Goal: Information Seeking & Learning: Understand process/instructions

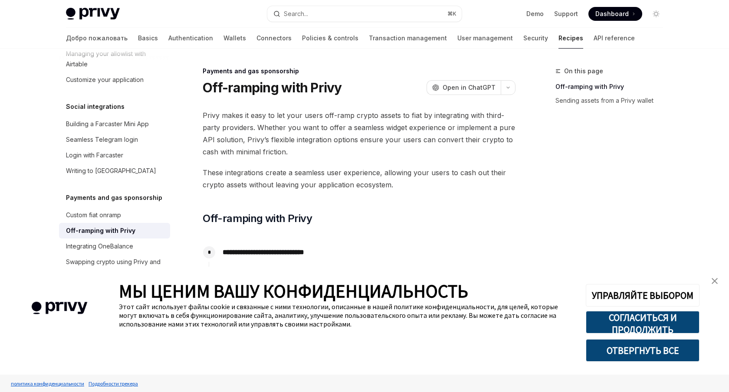
type textarea "*"
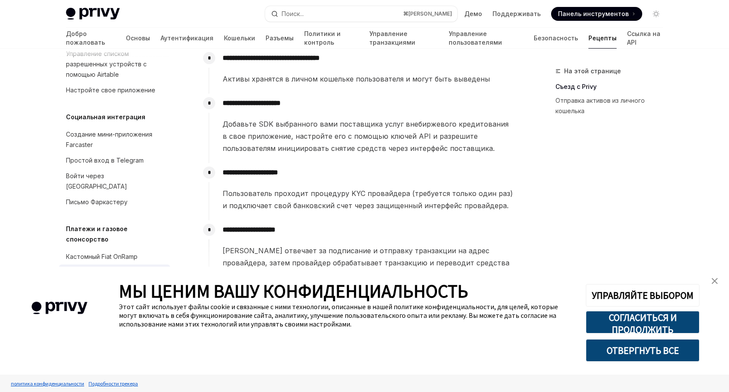
scroll to position [220, 0]
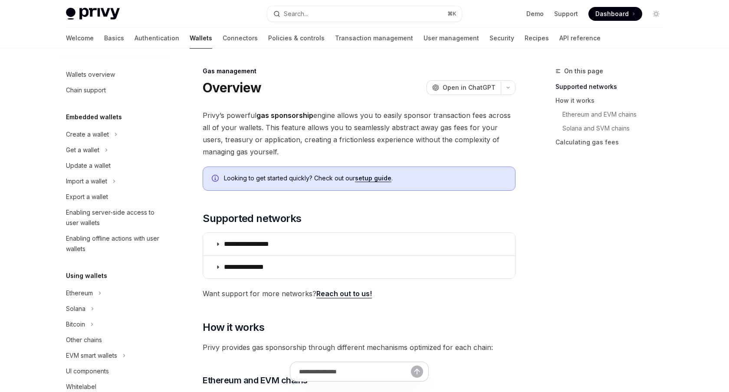
type textarea "*"
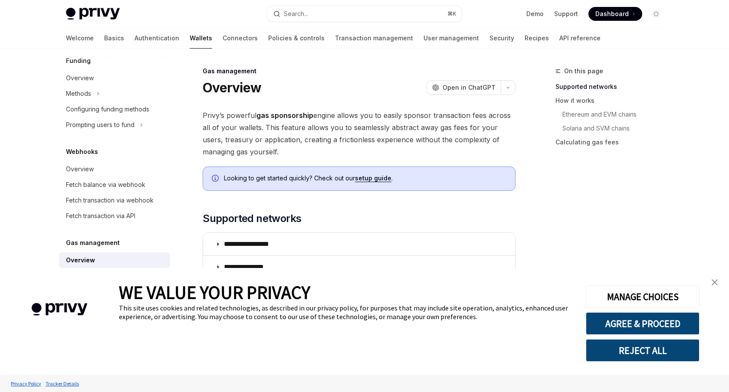
click at [290, 111] on strong "gas sponsorship" at bounding box center [284, 115] width 57 height 9
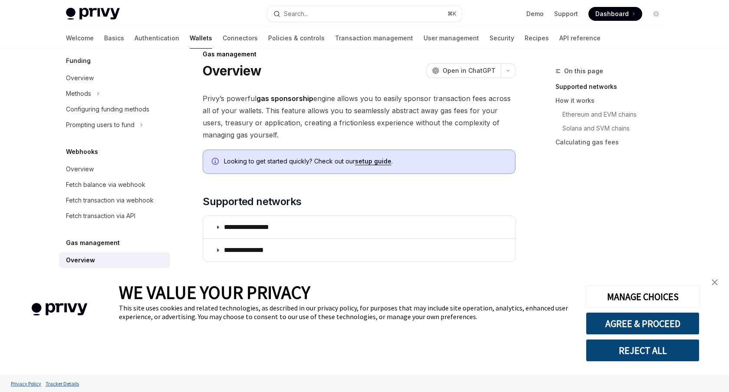
scroll to position [20, 0]
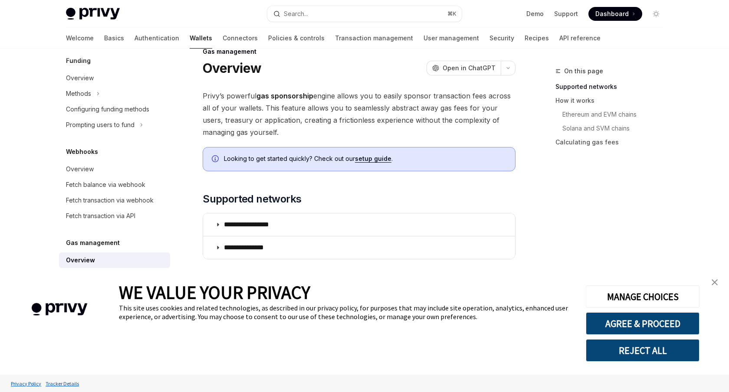
click at [618, 12] on span "Dashboard" at bounding box center [611, 14] width 33 height 9
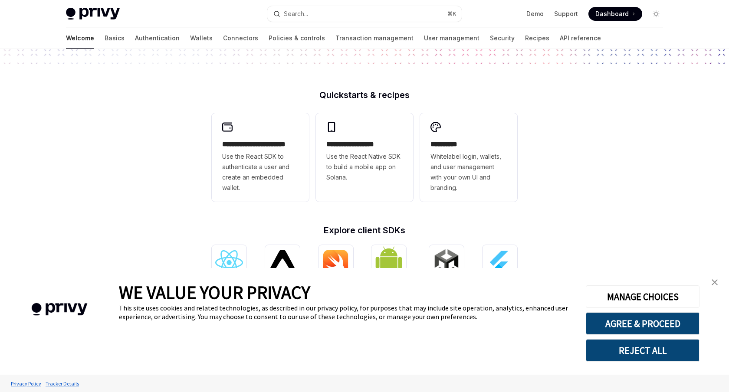
scroll to position [201, 0]
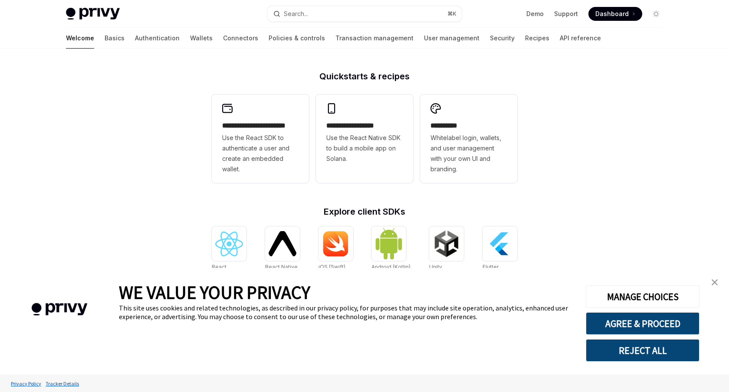
click at [720, 287] on link "close banner" at bounding box center [714, 282] width 17 height 17
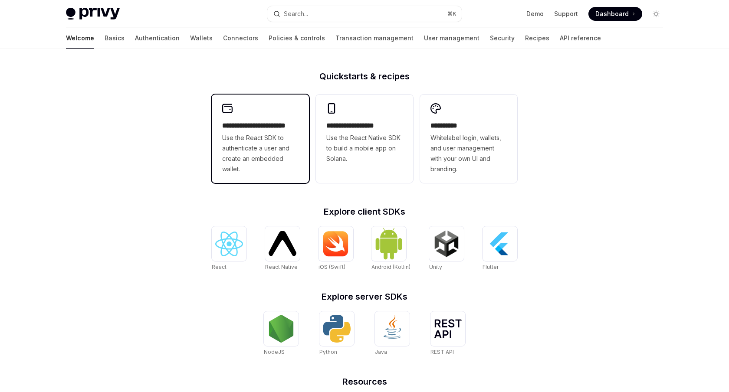
click at [274, 159] on span "Use the React SDK to authenticate a user and create an embedded wallet." at bounding box center [260, 154] width 76 height 42
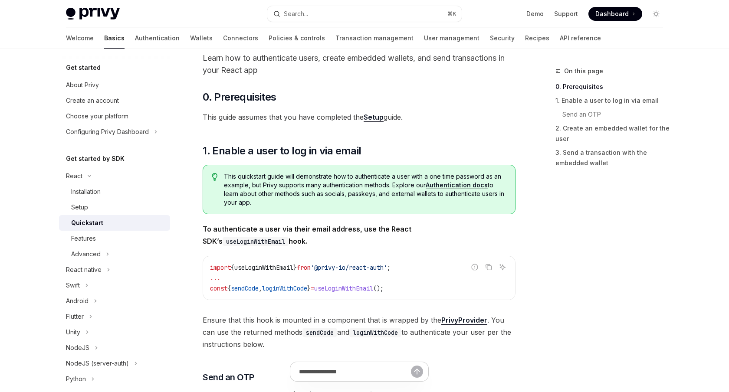
scroll to position [49, 0]
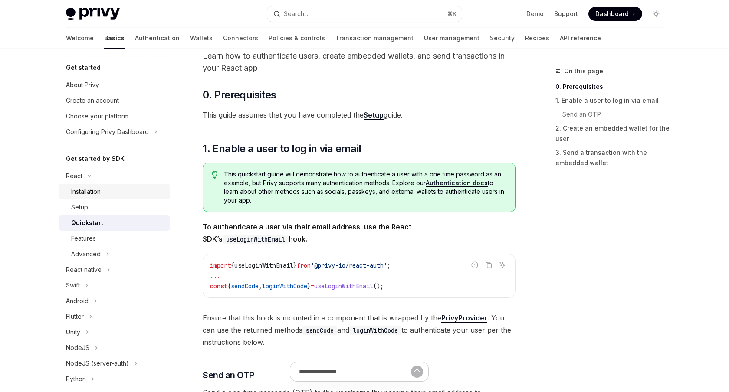
click at [90, 188] on div "Installation" at bounding box center [86, 192] width 30 height 10
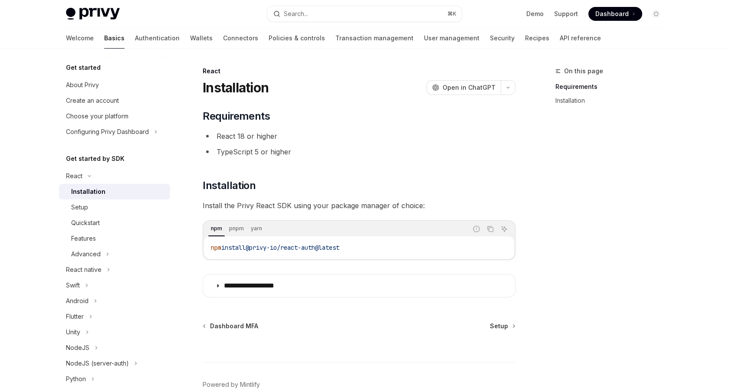
click at [312, 249] on span "@privy-io/react-auth@latest" at bounding box center [293, 248] width 94 height 8
copy div "npm install @privy-io/react-auth@latest"
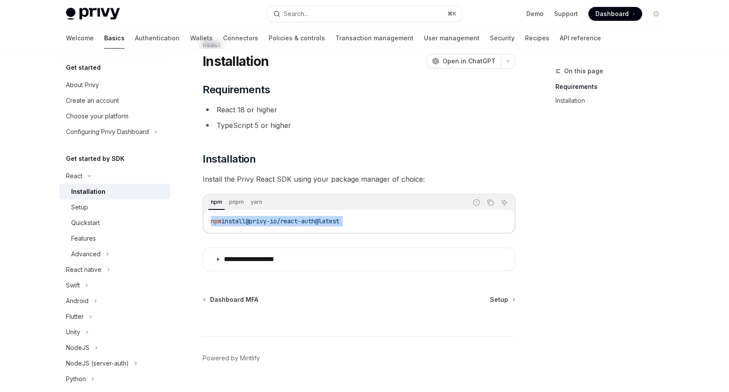
scroll to position [46, 0]
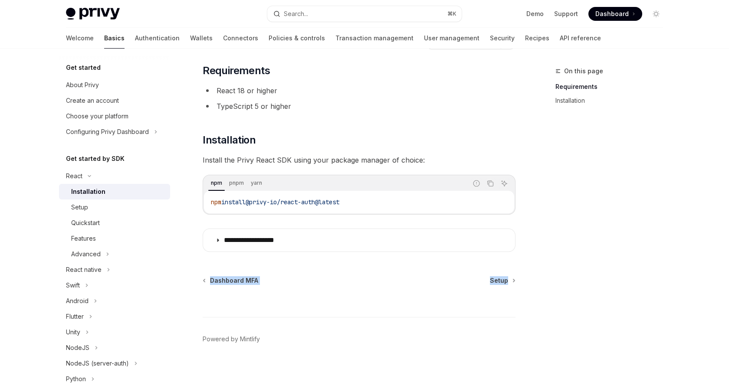
drag, startPoint x: 286, startPoint y: 246, endPoint x: 285, endPoint y: 288, distance: 41.7
click at [285, 288] on div "**********" at bounding box center [277, 206] width 479 height 372
click at [285, 288] on div at bounding box center [359, 301] width 313 height 32
click at [95, 209] on div "Setup" at bounding box center [118, 207] width 94 height 10
type textarea "*"
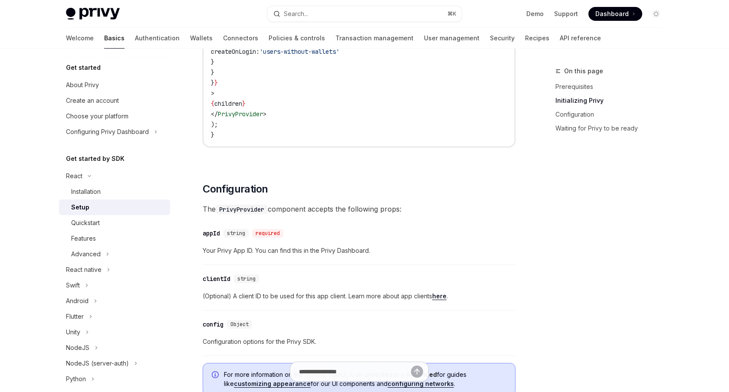
scroll to position [472, 0]
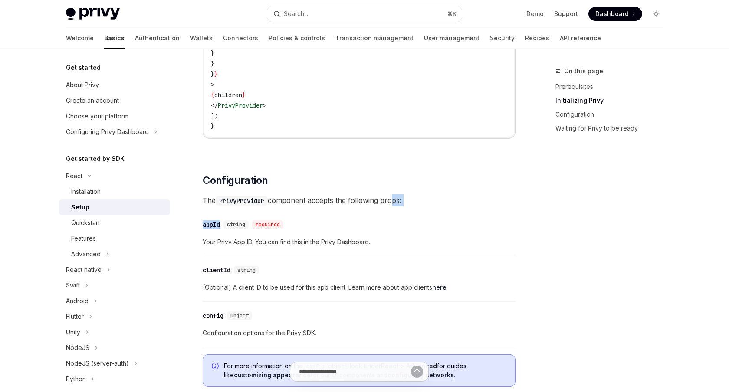
click at [393, 208] on div "​ Prerequisites Before you begin, make sure you have set up your Privy app and …" at bounding box center [359, 271] width 313 height 1268
click at [237, 230] on div "​ appId string required" at bounding box center [355, 225] width 304 height 10
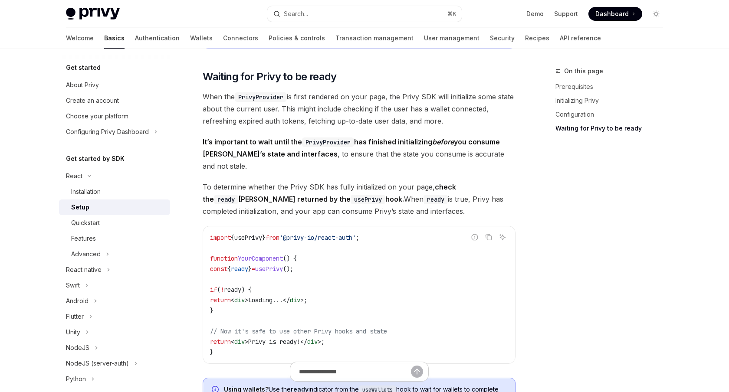
scroll to position [913, 0]
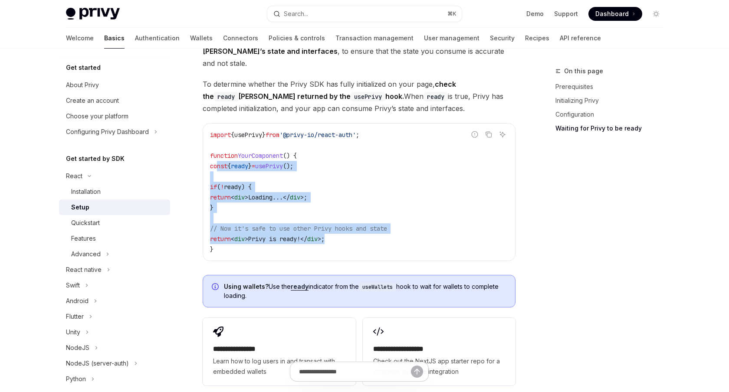
drag, startPoint x: 216, startPoint y: 152, endPoint x: 351, endPoint y: 227, distance: 153.6
click at [351, 227] on code "import { usePrivy } from '@privy-io/react-auth' ; function YourComponent () { c…" at bounding box center [359, 192] width 298 height 125
copy code "const { ready } = usePrivy (); if ( ! ready ) { return < div > Loading... </ di…"
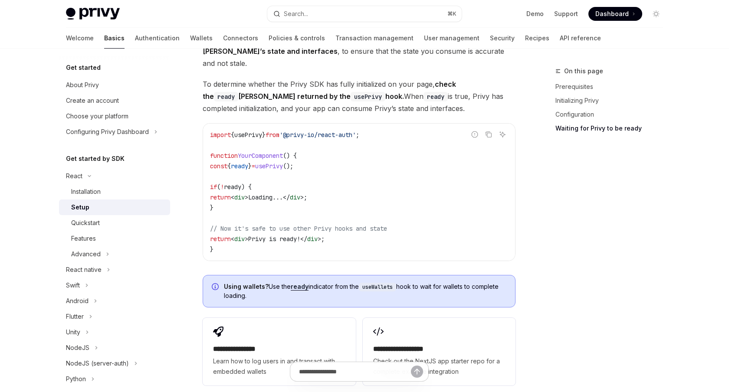
click at [298, 131] on span "'@privy-io/react-auth'" at bounding box center [317, 135] width 76 height 8
copy code "import { usePrivy } from '@privy-io/react-auth' ;"
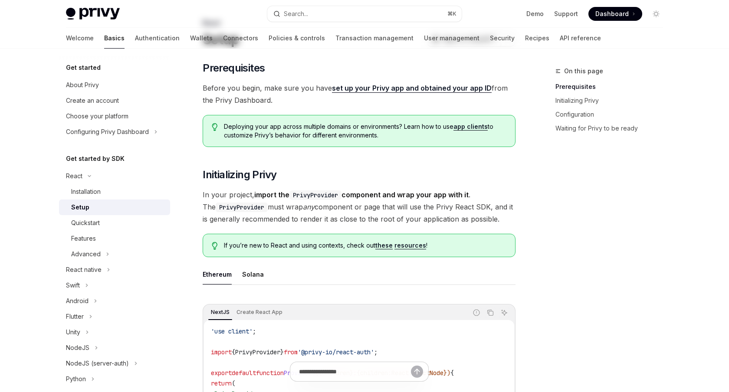
scroll to position [0, 0]
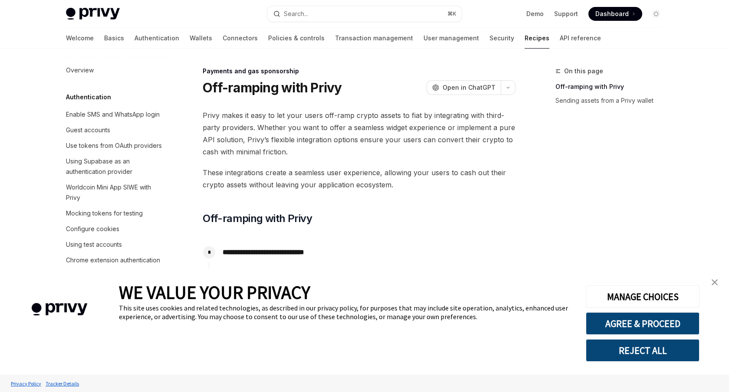
scroll to position [636, 0]
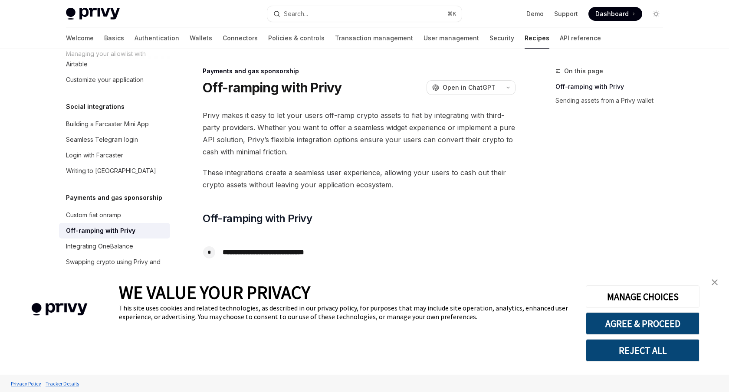
click at [719, 293] on div "WE VALUE YOUR PRIVACY This site uses cookies and related technologies, as descr…" at bounding box center [364, 321] width 729 height 107
click at [713, 279] on link "close banner" at bounding box center [714, 282] width 17 height 17
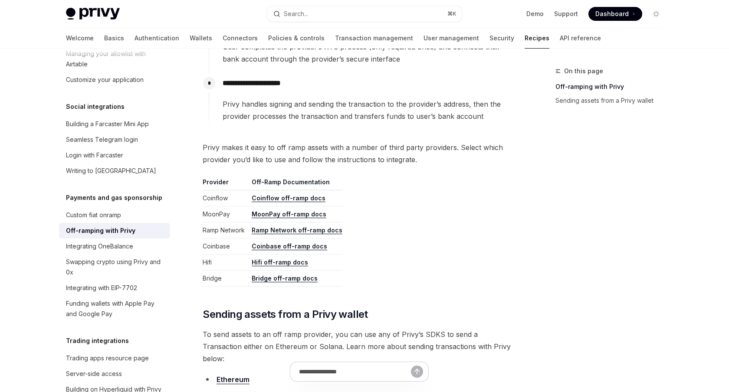
scroll to position [359, 0]
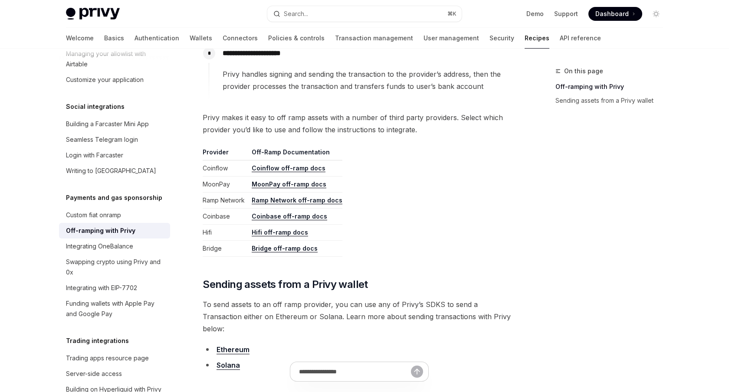
click at [309, 218] on link "Coinbase off-ramp docs" at bounding box center [290, 217] width 76 height 8
